Goal: Task Accomplishment & Management: Complete application form

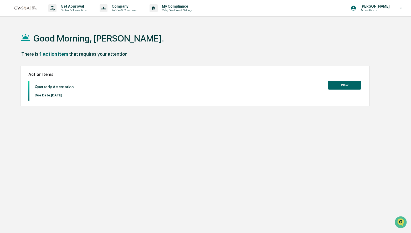
click at [350, 85] on button "View" at bounding box center [345, 85] width 34 height 9
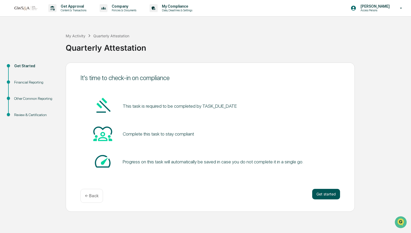
click at [326, 198] on button "Get started" at bounding box center [327, 194] width 28 height 11
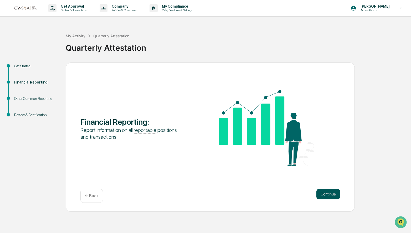
click at [329, 196] on button "Continue" at bounding box center [329, 194] width 24 height 11
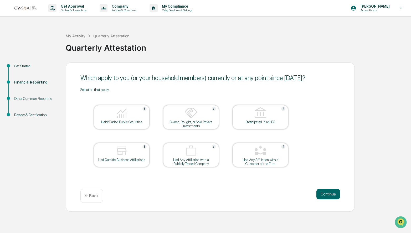
click at [131, 119] on div at bounding box center [122, 113] width 53 height 13
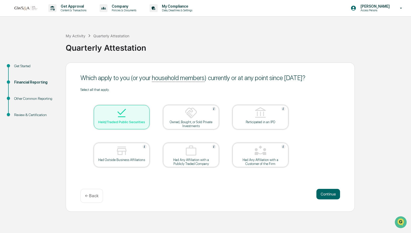
click at [197, 115] on img at bounding box center [191, 113] width 13 height 13
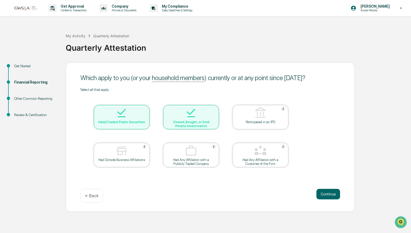
click at [197, 115] on img at bounding box center [191, 113] width 13 height 13
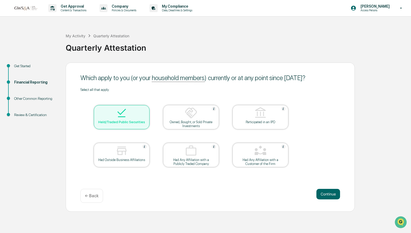
click at [133, 149] on div at bounding box center [122, 151] width 53 height 13
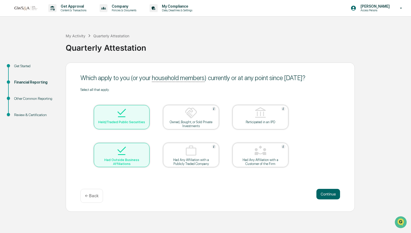
click at [248, 158] on div "Had Any Affiliation with a Customer of the Firm" at bounding box center [260, 162] width 47 height 8
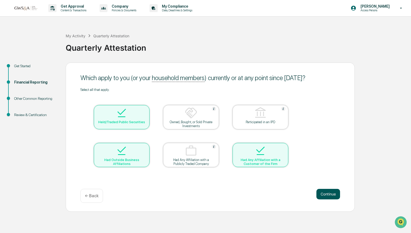
click at [324, 193] on button "Continue" at bounding box center [329, 194] width 24 height 11
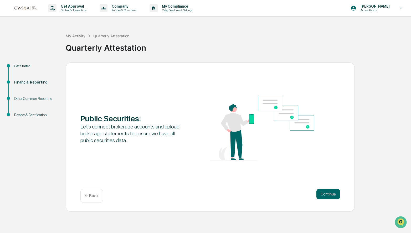
click at [324, 193] on button "Continue" at bounding box center [329, 194] width 24 height 11
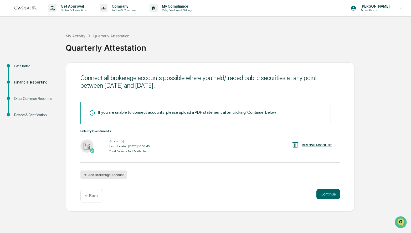
click at [109, 176] on button "Add Brokerage Account" at bounding box center [104, 175] width 47 height 8
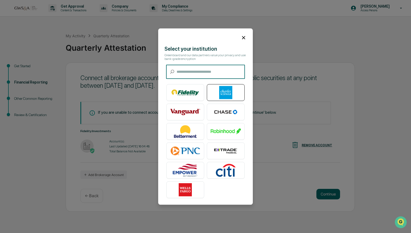
click at [230, 91] on img at bounding box center [226, 92] width 30 height 13
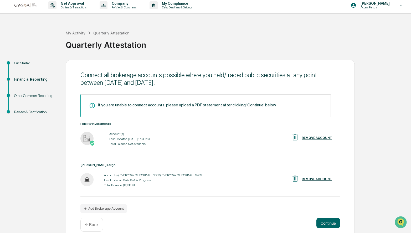
scroll to position [10, 0]
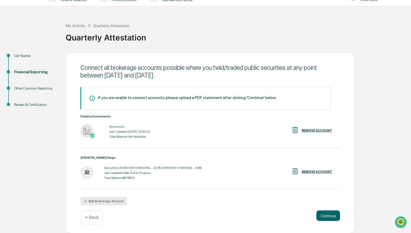
click at [101, 202] on button "Add Brokerage Account" at bounding box center [104, 201] width 47 height 8
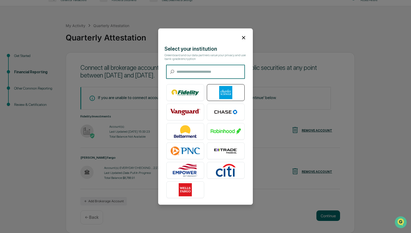
click at [226, 91] on img at bounding box center [226, 92] width 30 height 13
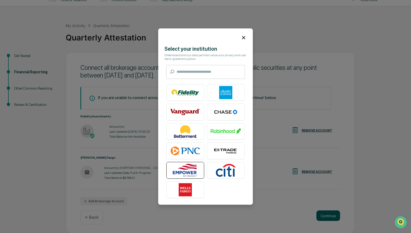
click at [188, 172] on img at bounding box center [185, 170] width 30 height 13
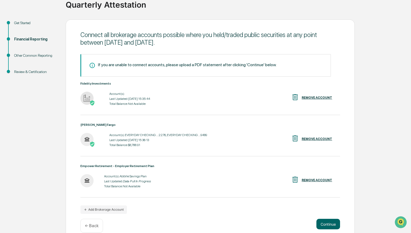
scroll to position [52, 0]
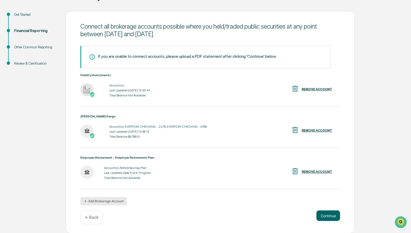
click at [120, 200] on button "Add Brokerage Account" at bounding box center [104, 201] width 47 height 8
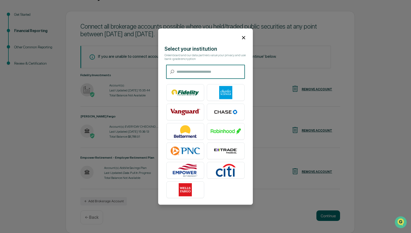
click at [224, 72] on input "text" at bounding box center [211, 72] width 68 height 14
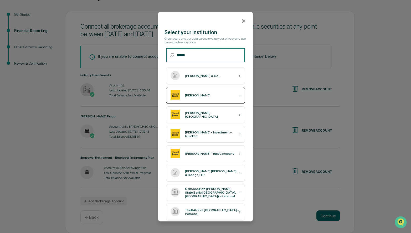
type input "******"
click at [223, 97] on div "[PERSON_NAME] ›" at bounding box center [205, 95] width 79 height 17
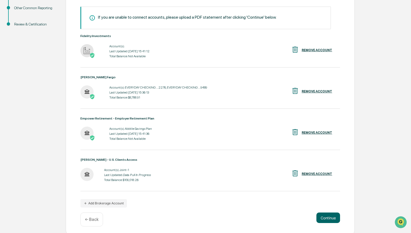
scroll to position [93, 0]
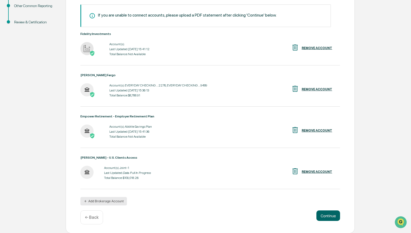
click at [120, 200] on button "Add Brokerage Account" at bounding box center [104, 201] width 47 height 8
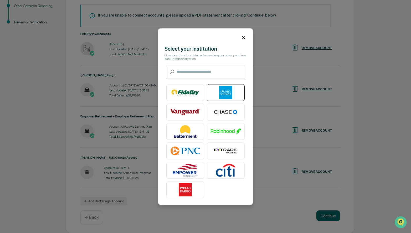
click at [221, 93] on img at bounding box center [226, 92] width 30 height 13
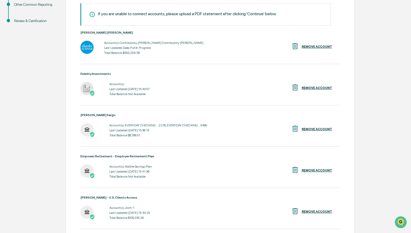
scroll to position [95, 0]
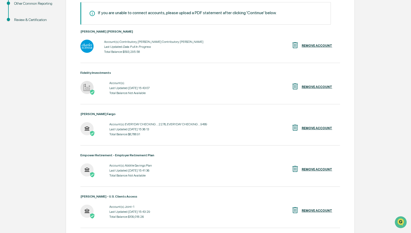
click at [306, 87] on div "REMOVE ACCOUNT" at bounding box center [317, 87] width 31 height 4
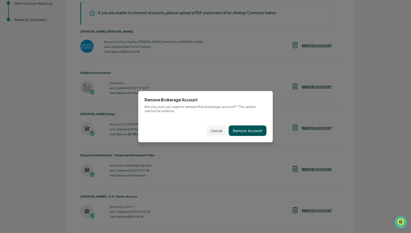
click at [261, 130] on button "Remove Account" at bounding box center [248, 130] width 38 height 11
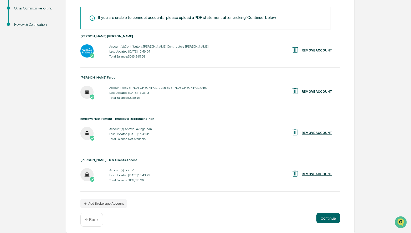
scroll to position [93, 0]
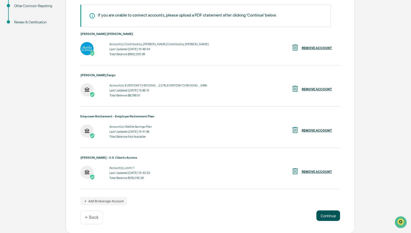
click at [329, 214] on button "Continue" at bounding box center [329, 216] width 24 height 11
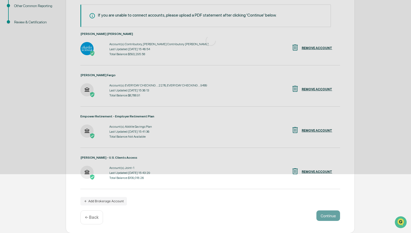
scroll to position [0, 0]
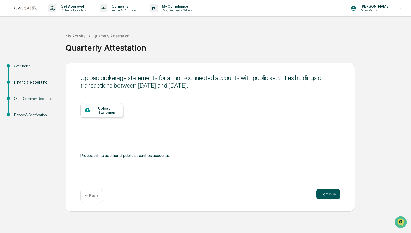
click at [326, 196] on button "Continue" at bounding box center [329, 194] width 24 height 11
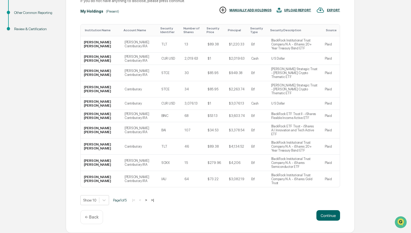
scroll to position [90, 0]
click at [331, 218] on button "Continue" at bounding box center [329, 215] width 24 height 11
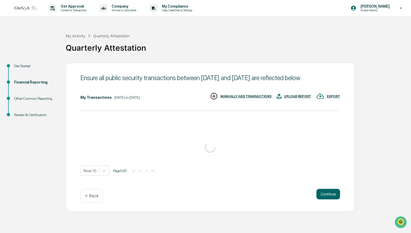
scroll to position [0, 0]
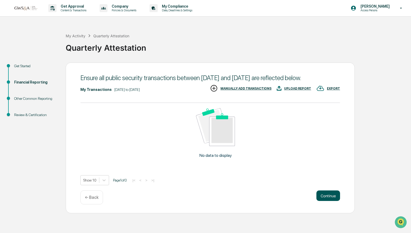
click at [327, 201] on button "Continue" at bounding box center [329, 196] width 24 height 11
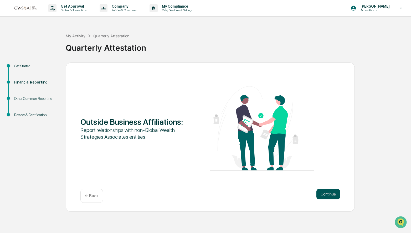
click at [327, 196] on button "Continue" at bounding box center [329, 194] width 24 height 11
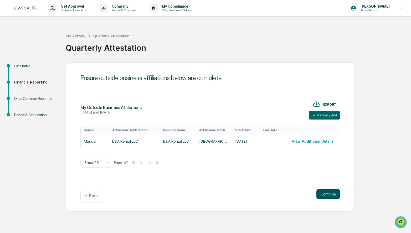
click at [327, 196] on button "Continue" at bounding box center [329, 194] width 24 height 11
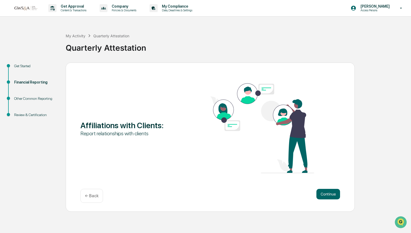
click at [327, 196] on button "Continue" at bounding box center [329, 194] width 24 height 11
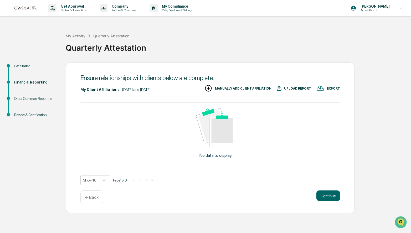
click at [327, 196] on button "Continue" at bounding box center [329, 196] width 24 height 11
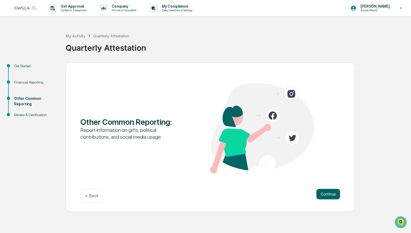
click at [327, 196] on button "Continue" at bounding box center [329, 194] width 24 height 11
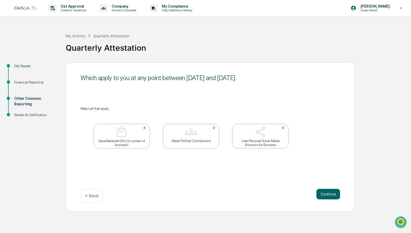
click at [327, 196] on button "Continue" at bounding box center [329, 194] width 24 height 11
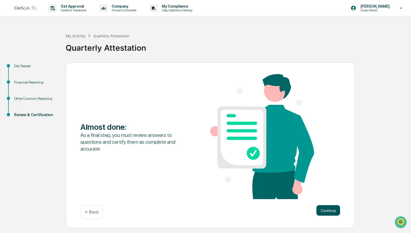
click at [328, 213] on button "Continue" at bounding box center [329, 210] width 24 height 11
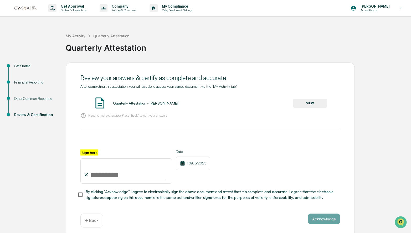
click at [104, 177] on input "Sign here" at bounding box center [127, 171] width 92 height 25
type input "**********"
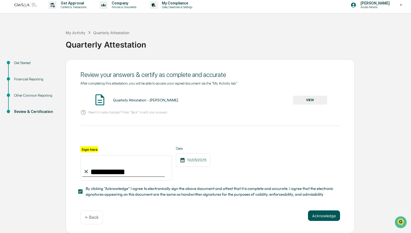
click at [326, 213] on button "Acknowledge" at bounding box center [324, 216] width 32 height 11
click at [315, 102] on button "VIEW" at bounding box center [310, 100] width 34 height 9
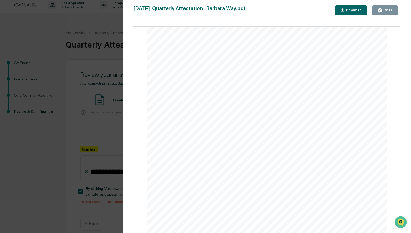
scroll to position [9, 0]
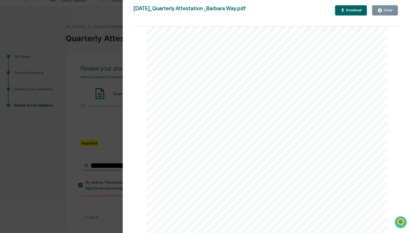
click at [386, 9] on div "Close" at bounding box center [388, 10] width 10 height 4
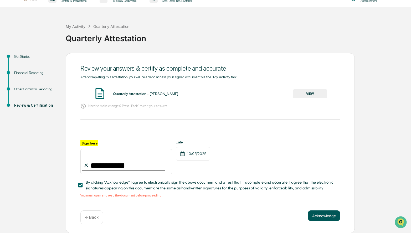
click at [330, 218] on button "Acknowledge" at bounding box center [324, 216] width 32 height 11
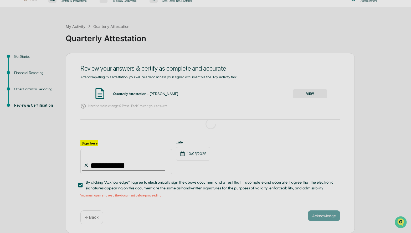
scroll to position [0, 0]
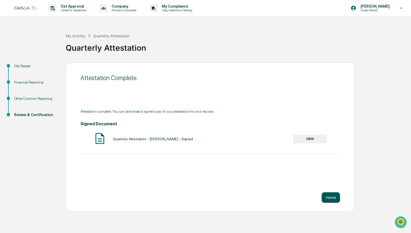
click at [329, 196] on button "Home" at bounding box center [331, 198] width 18 height 11
